Goal: Contribute content

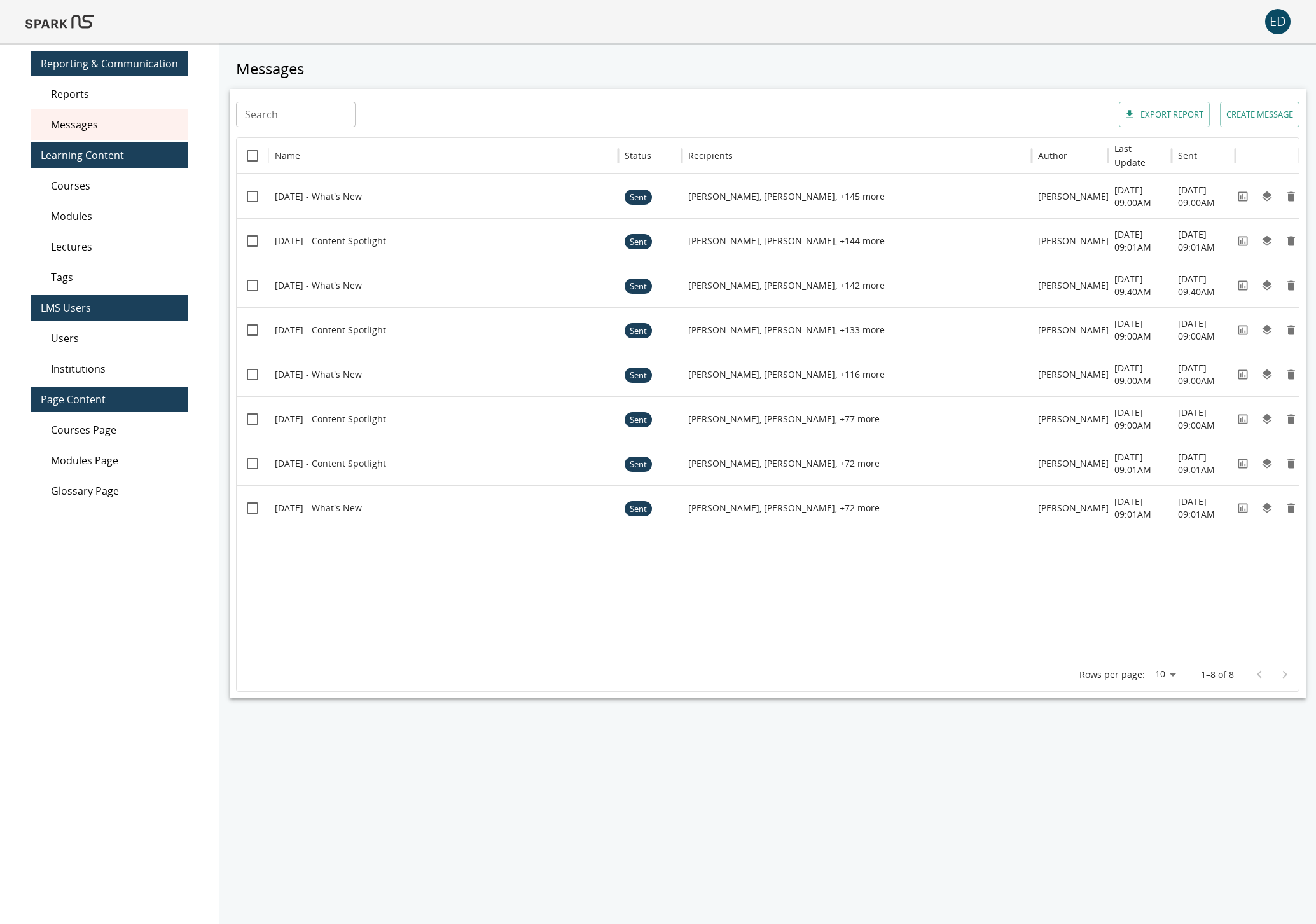
click at [131, 217] on span "Modules" at bounding box center [114, 216] width 127 height 15
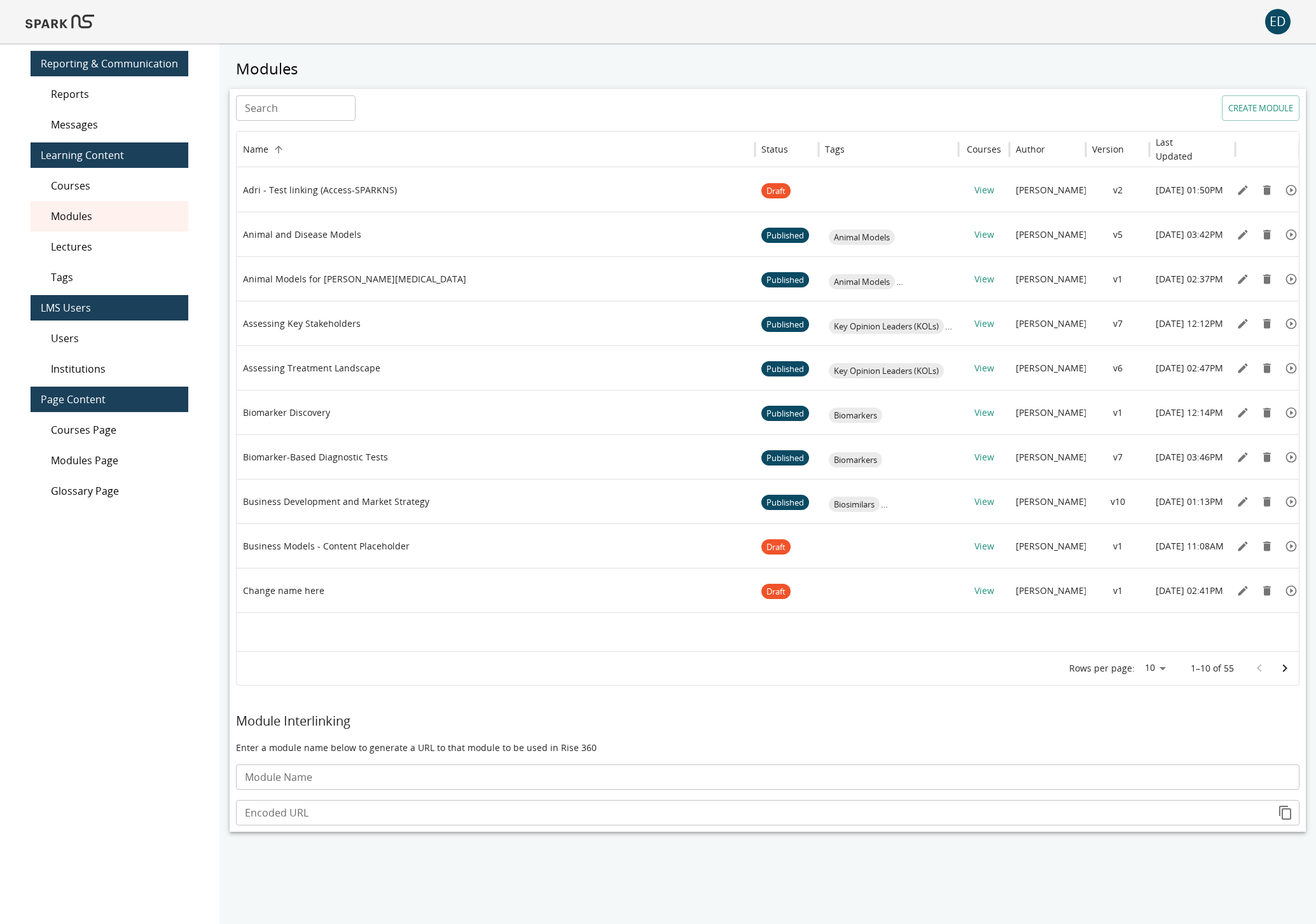
click at [300, 118] on input "Search" at bounding box center [296, 108] width 120 height 25
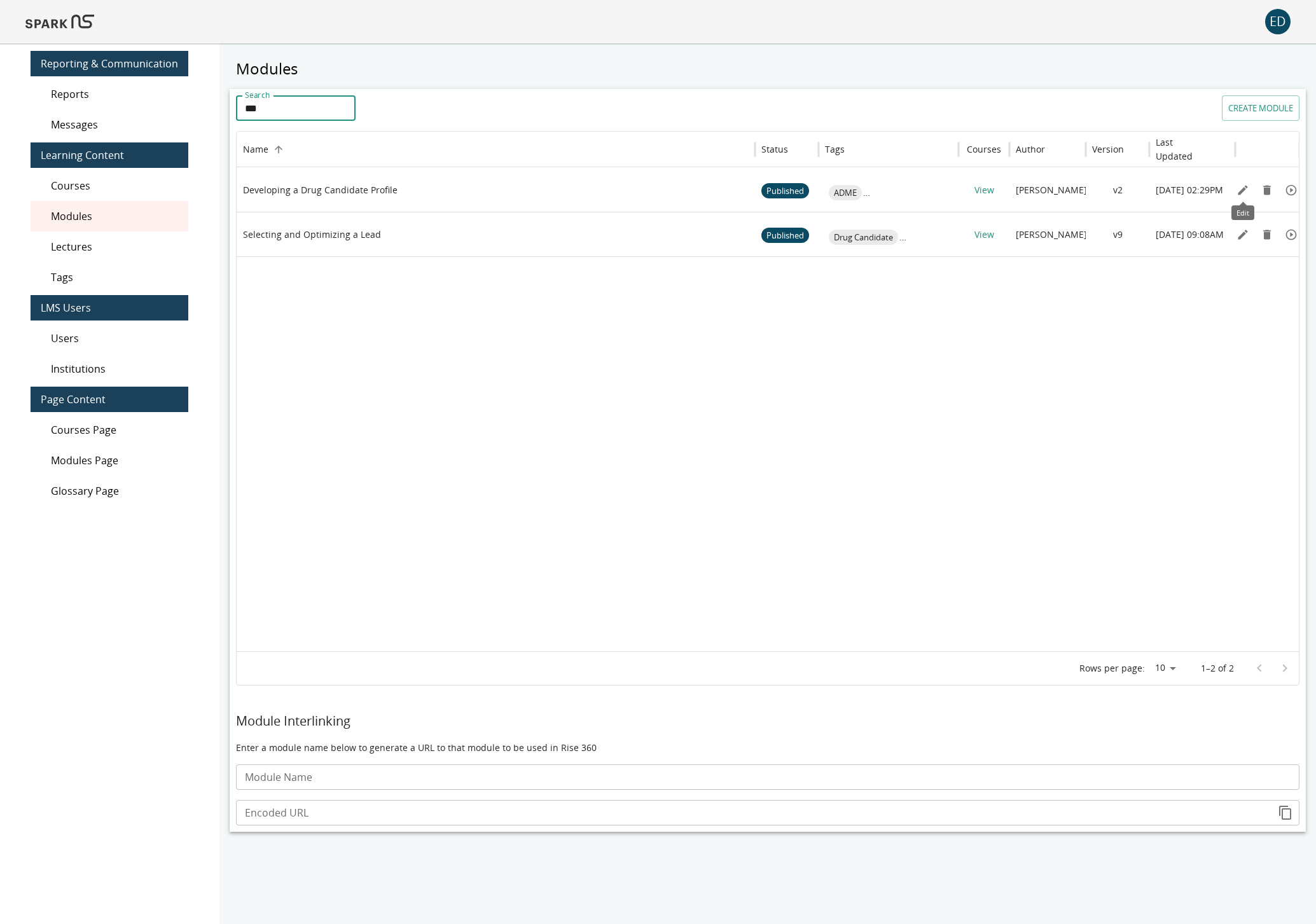
type input "***"
click at [1239, 189] on icon "Edit" at bounding box center [1242, 190] width 12 height 12
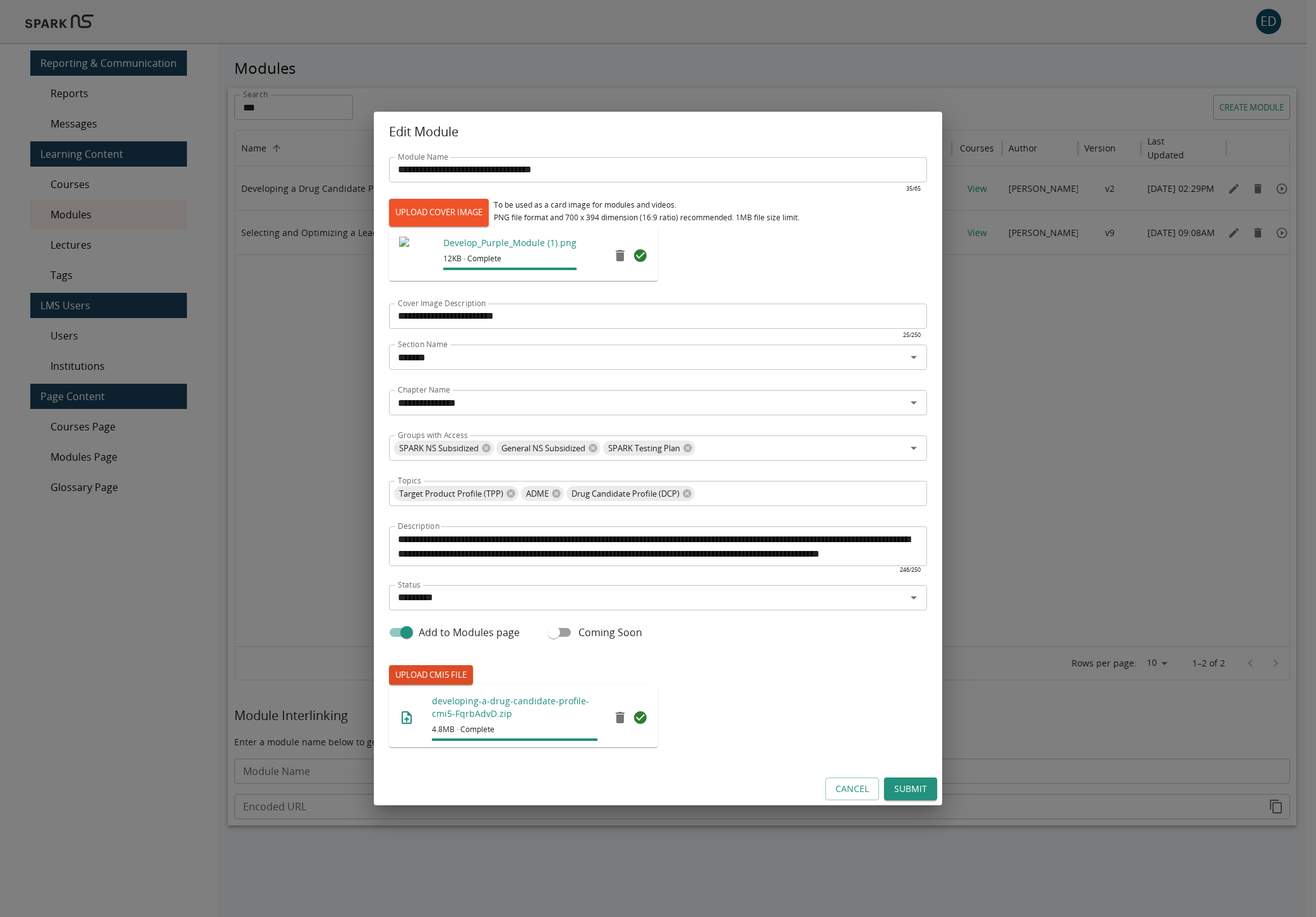
click at [443, 674] on label "UPLOAD CMI5 FILE" at bounding box center [431, 675] width 84 height 20
click at [390, 684] on input "UPLOAD CMI5 FILE" at bounding box center [389, 684] width 1 height 1
type input "**********"
click at [927, 789] on button "Submit" at bounding box center [911, 789] width 53 height 23
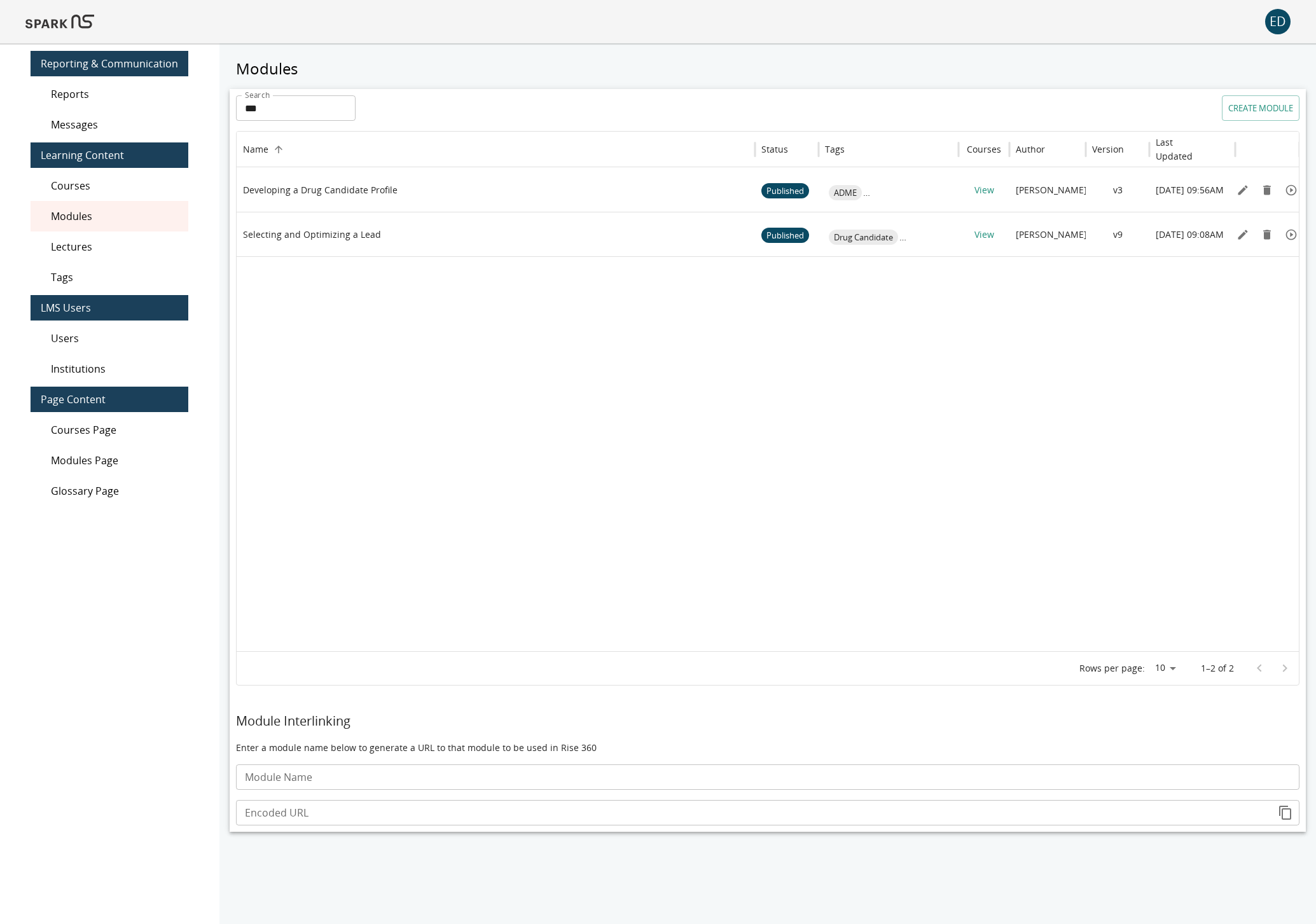
click at [48, 25] on img at bounding box center [60, 21] width 69 height 30
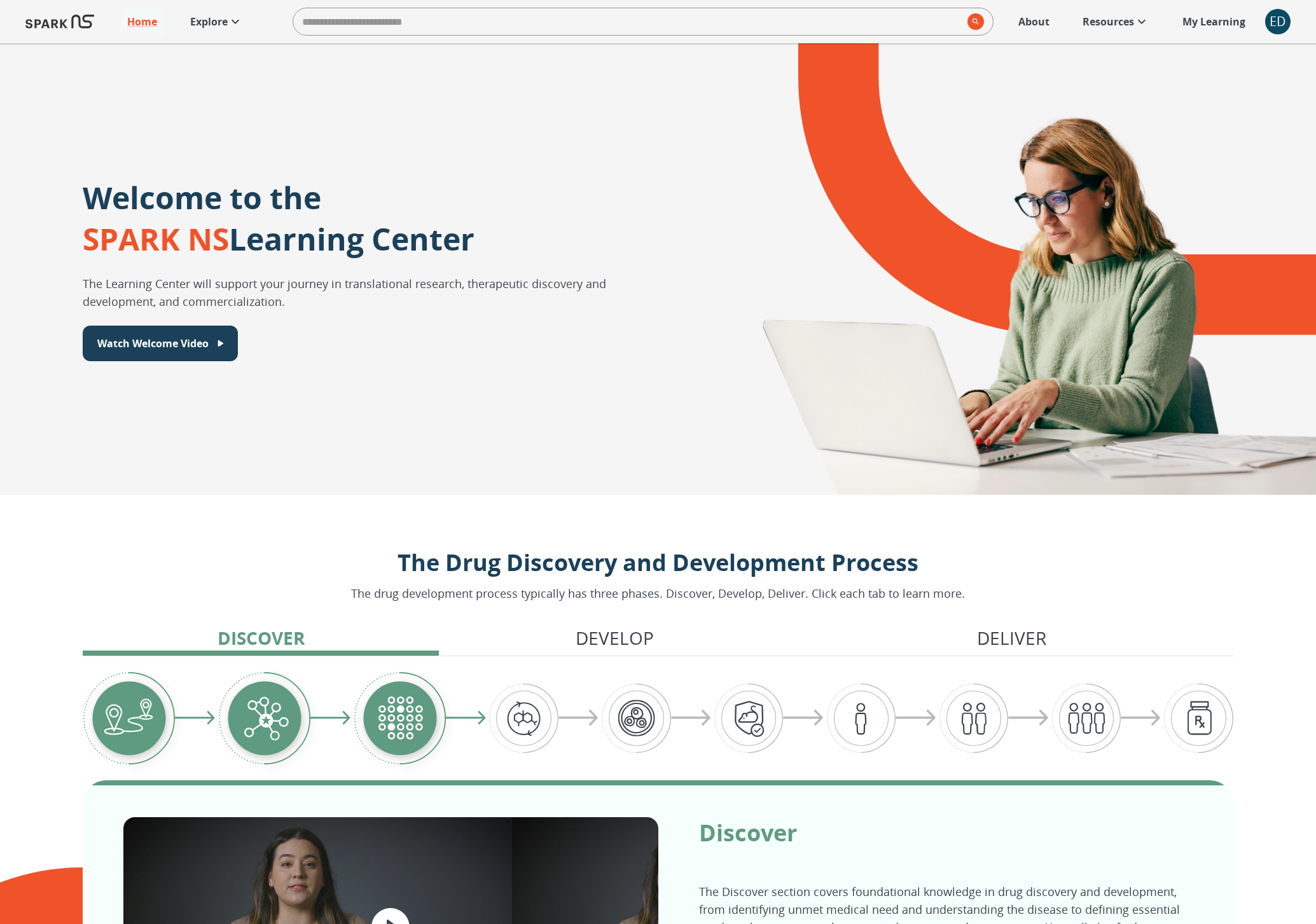
click at [213, 22] on p "Explore" at bounding box center [209, 21] width 38 height 15
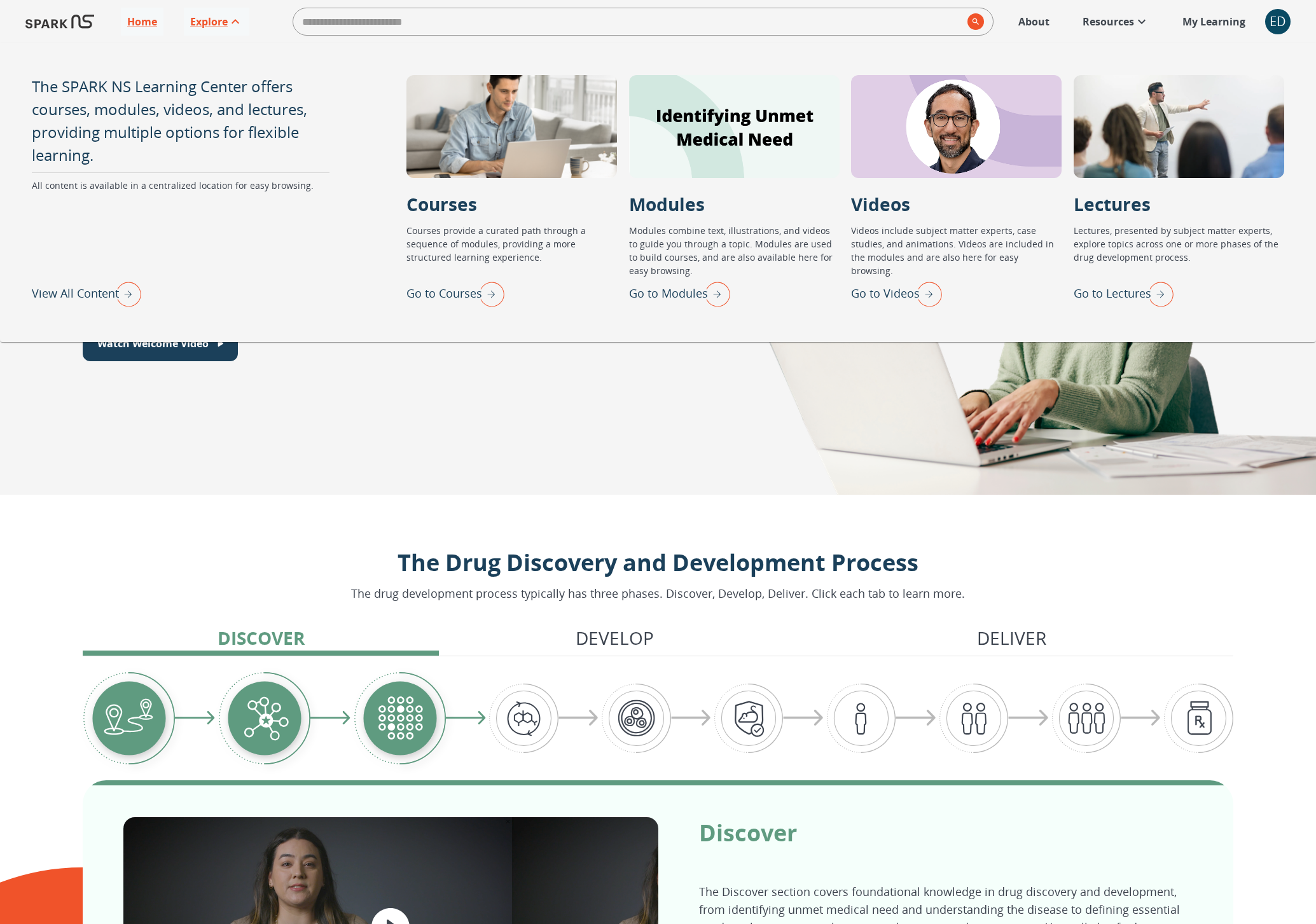
click at [665, 287] on p "Go to Modules" at bounding box center [668, 293] width 79 height 17
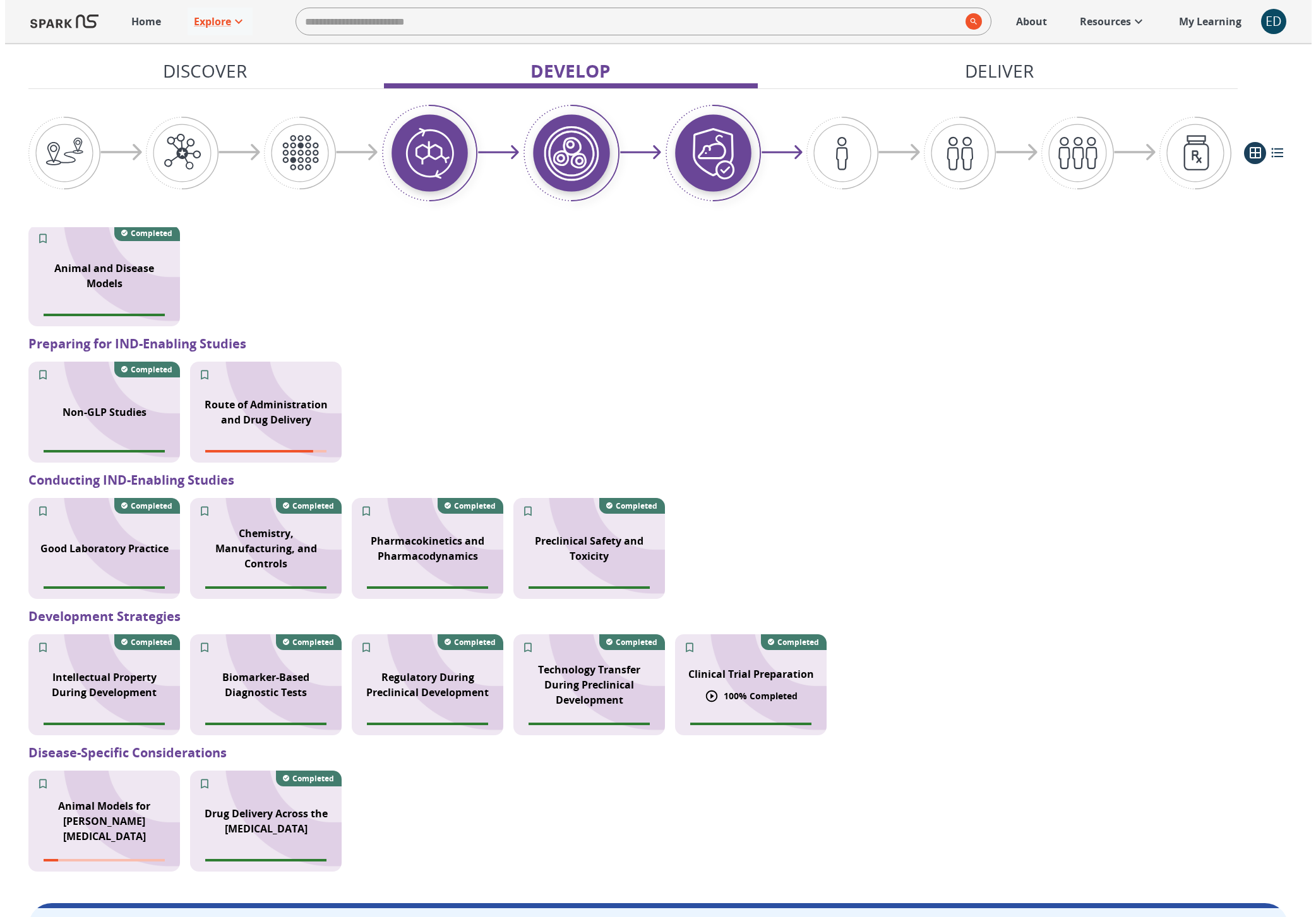
scroll to position [1047, 0]
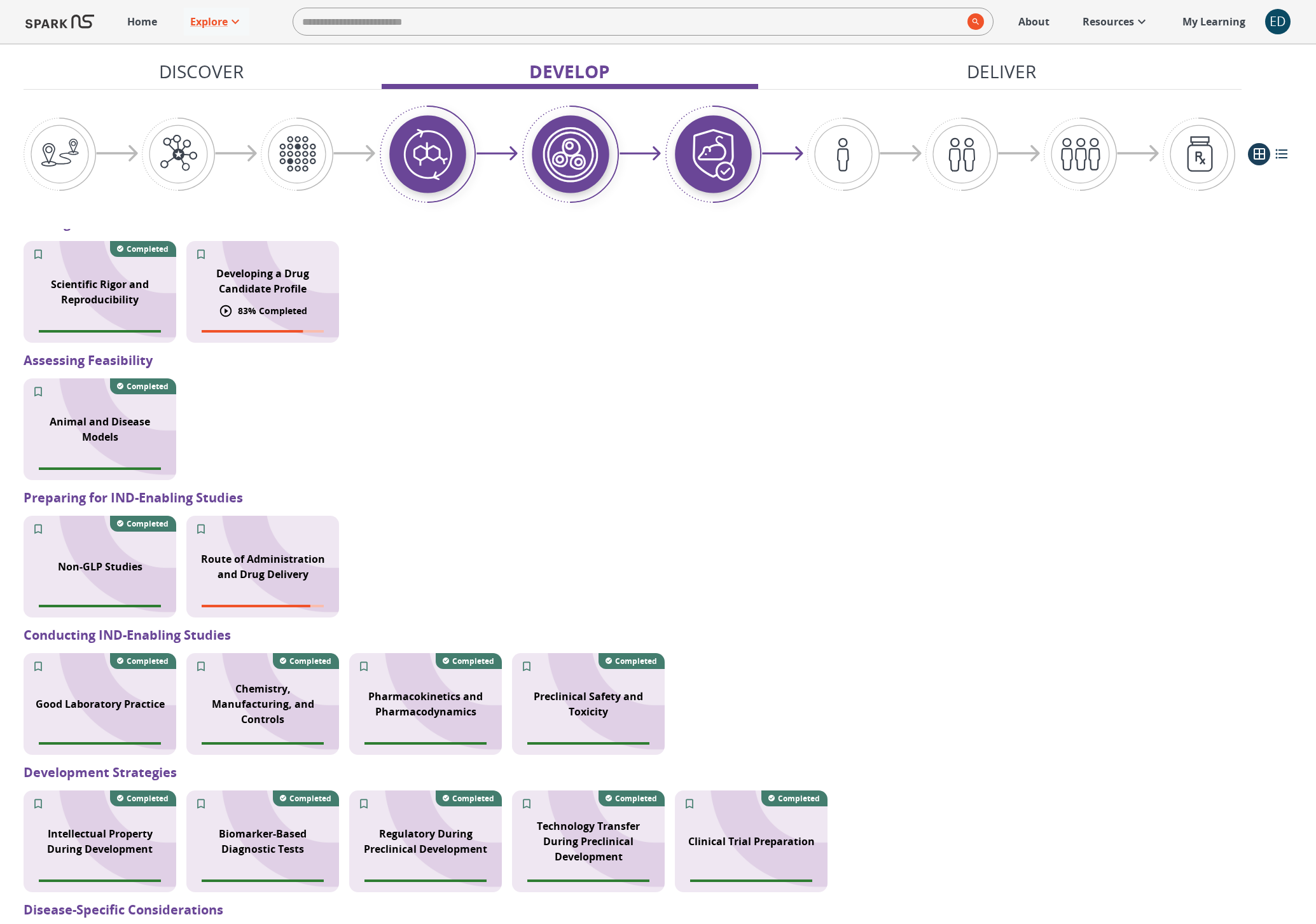
click at [240, 278] on p "Developing a Drug Candidate Profile" at bounding box center [263, 281] width 138 height 30
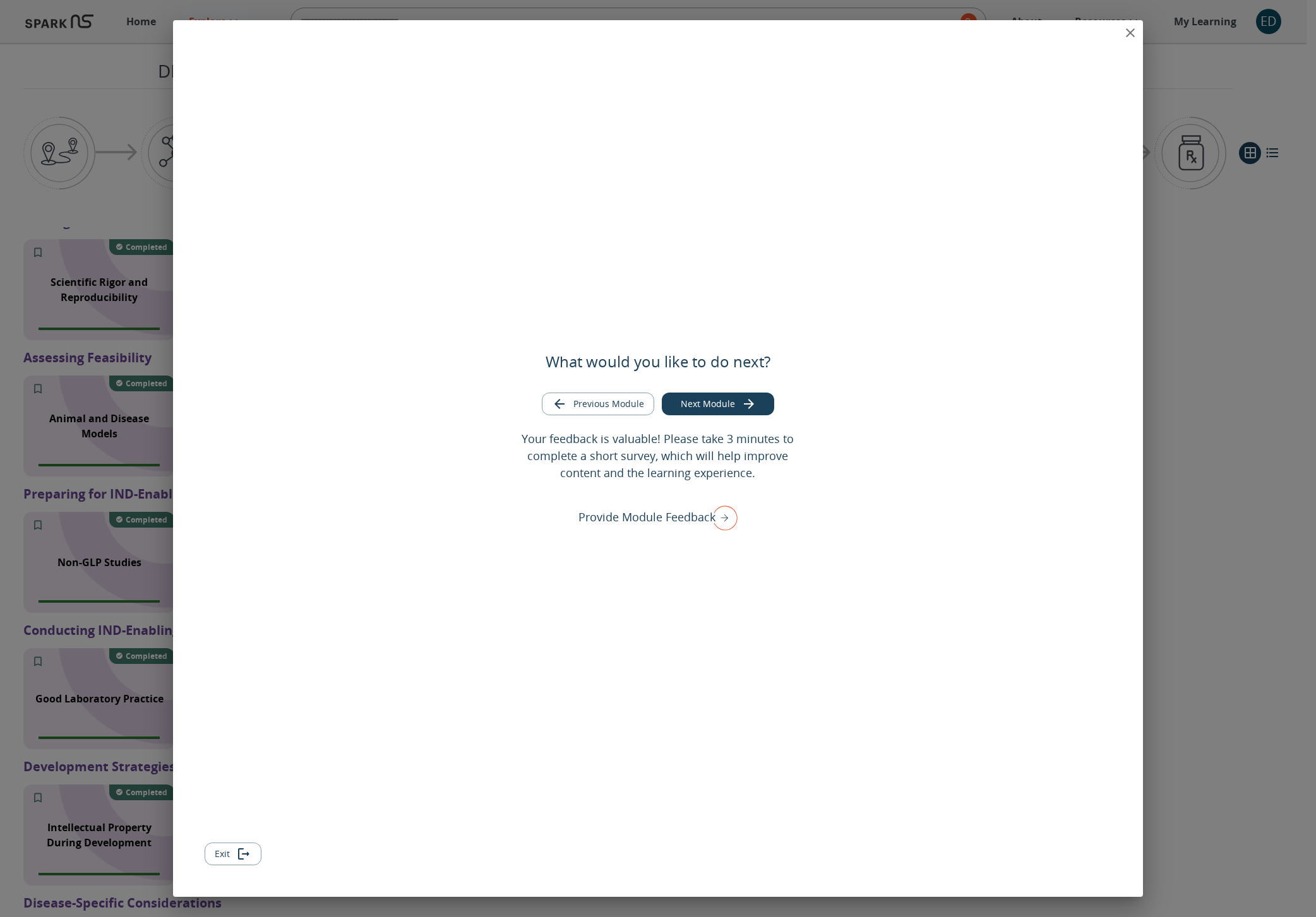
click at [227, 856] on button "Exit" at bounding box center [233, 854] width 57 height 23
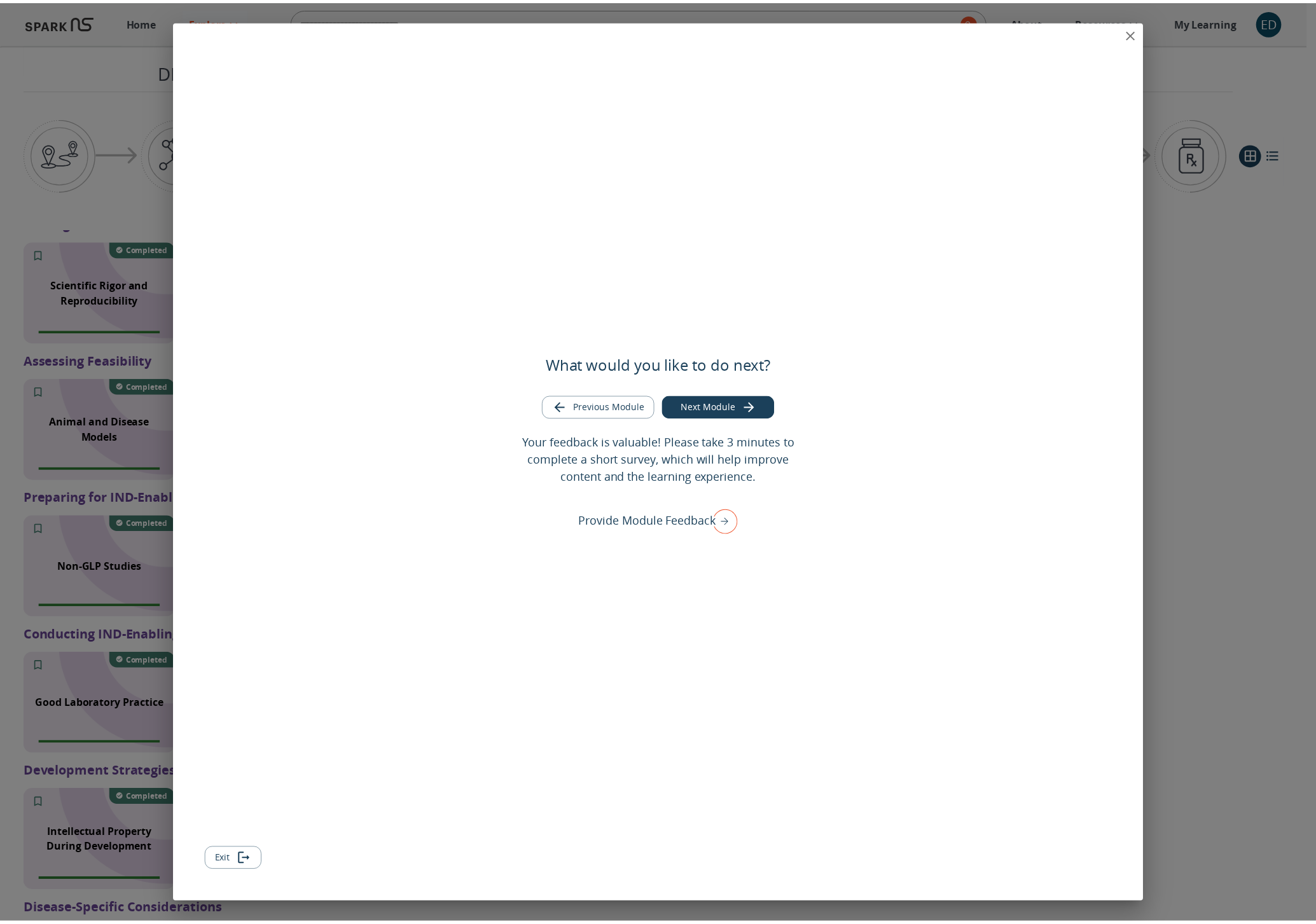
scroll to position [0, 0]
